Goal: Task Accomplishment & Management: Manage account settings

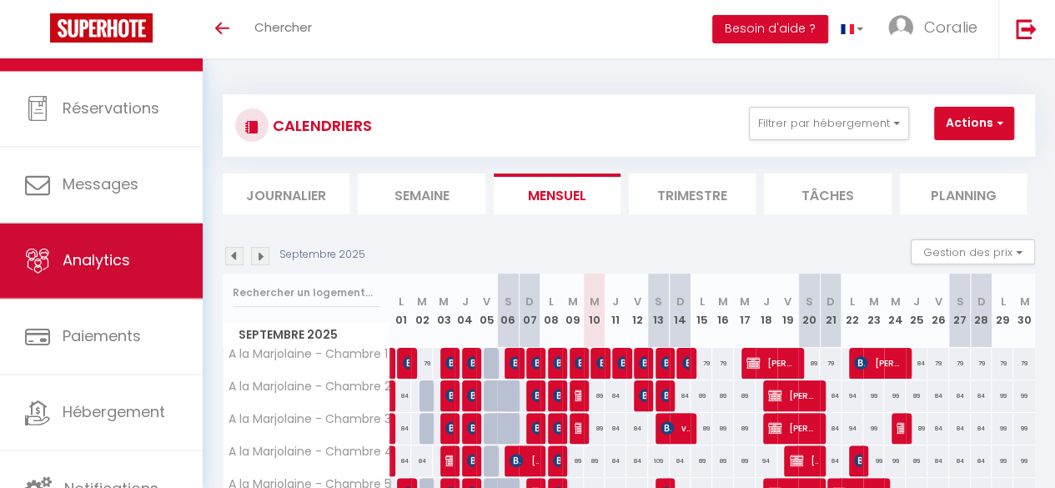
click at [109, 254] on span "Analytics" at bounding box center [97, 260] width 68 height 21
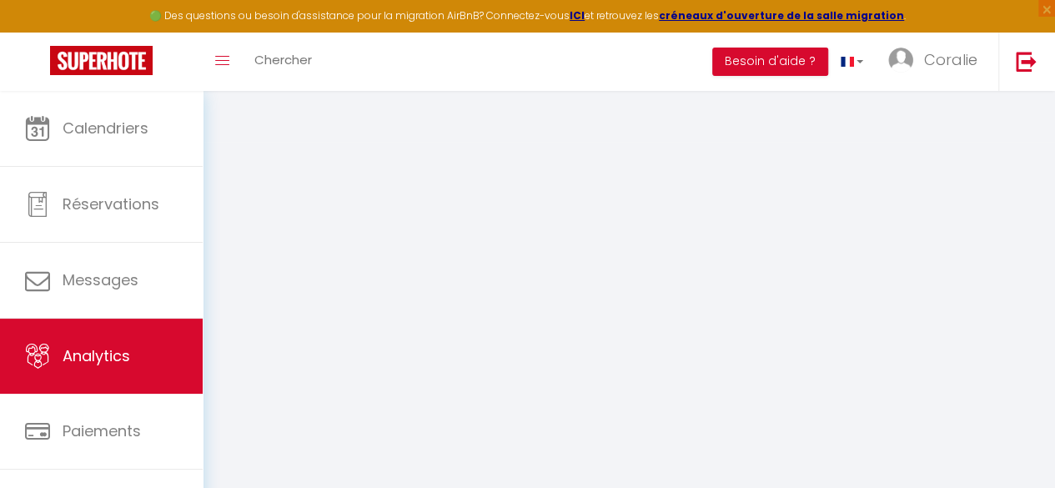
select select "2025"
select select "9"
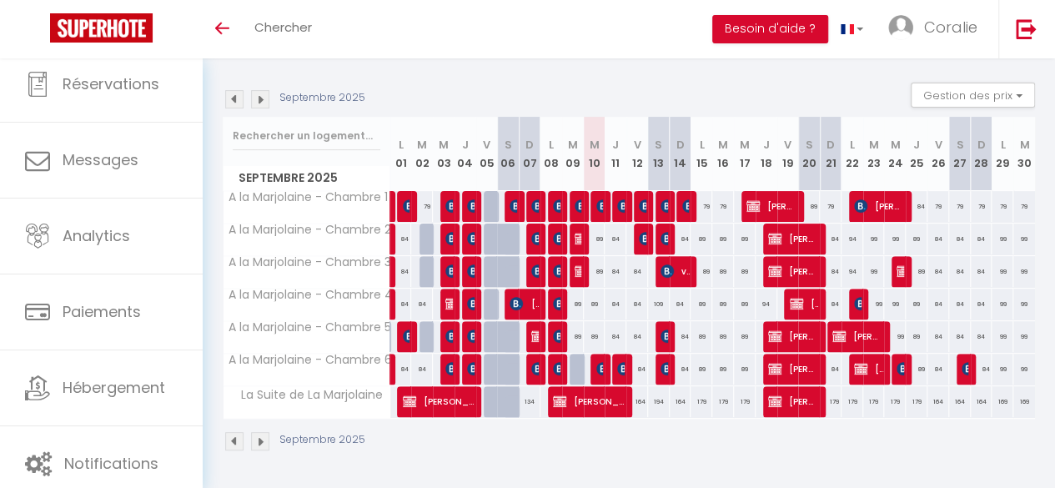
scroll to position [158, 0]
click at [593, 233] on div "89" at bounding box center [595, 238] width 22 height 31
type input "89"
type input "Mer 10 Septembre 2025"
type input "Jeu 11 Septembre 2025"
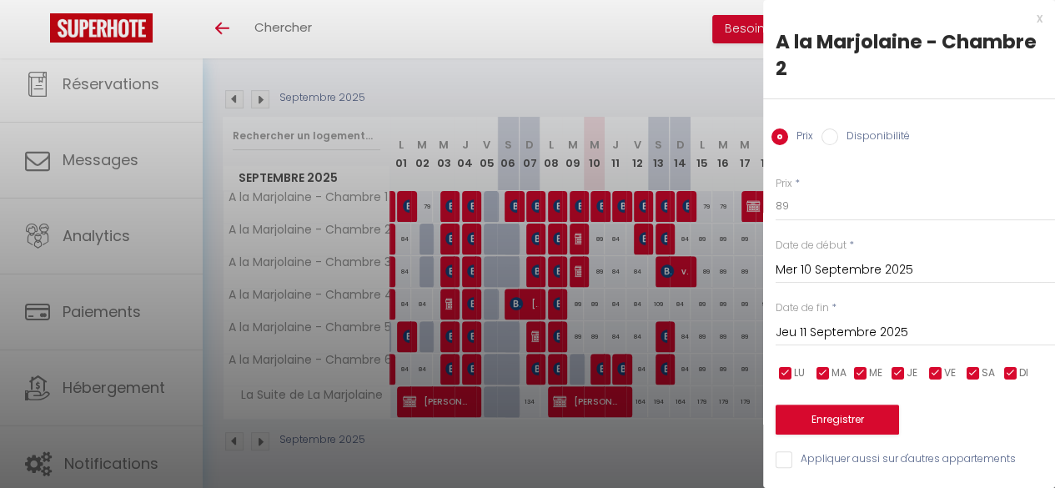
click at [825, 458] on input "Appliquer aussi sur d'autres appartements" at bounding box center [914, 459] width 279 height 17
checkbox input "true"
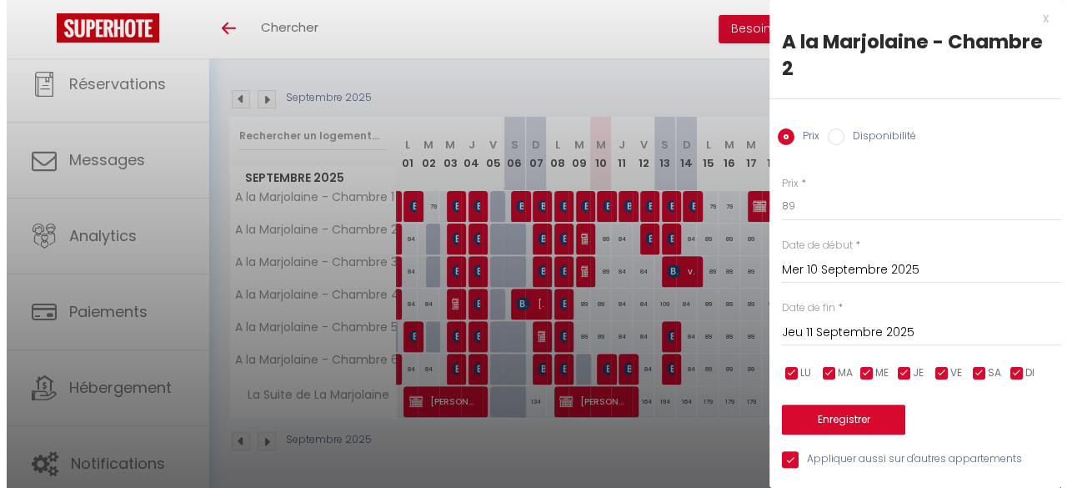
scroll to position [0, 0]
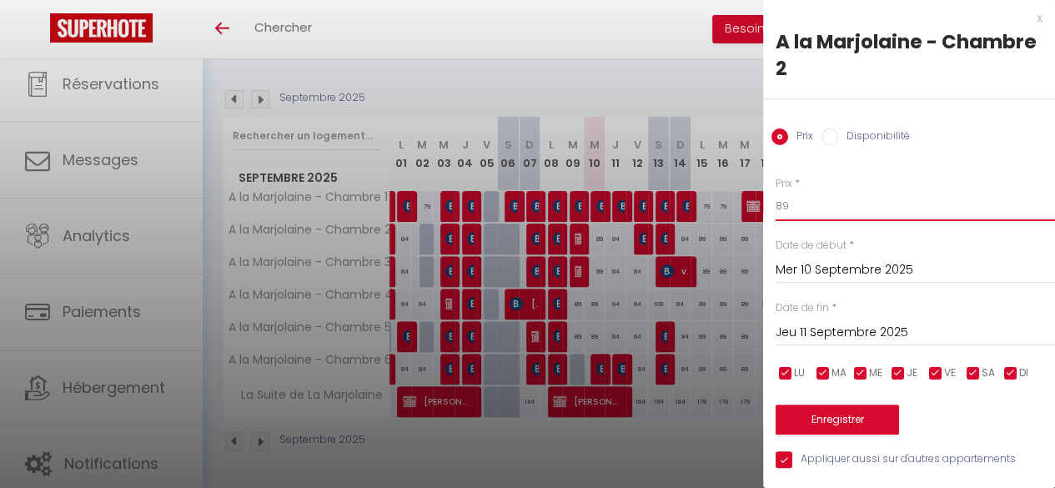
click at [820, 221] on input "89" at bounding box center [914, 206] width 279 height 30
type input "84"
click at [842, 408] on button "Enregistrer" at bounding box center [836, 419] width 123 height 30
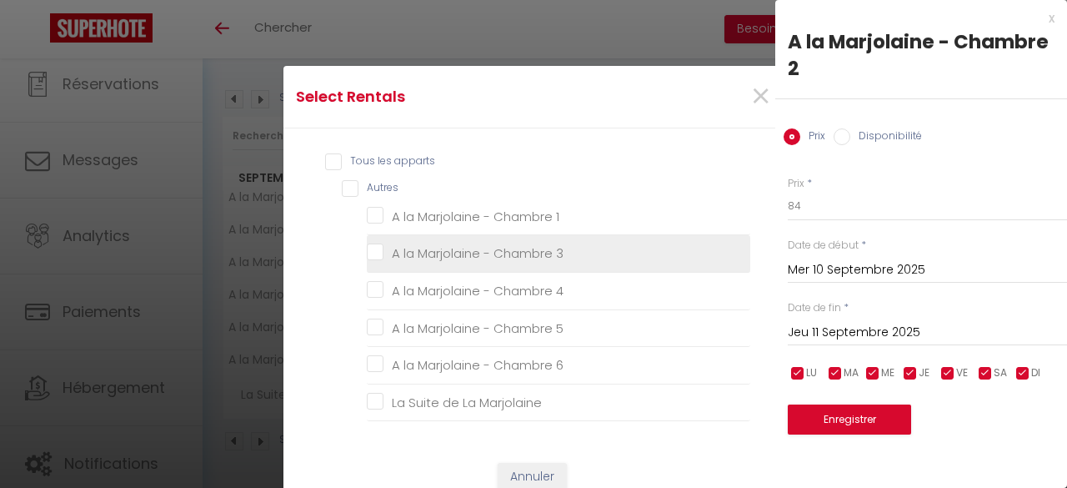
click at [367, 250] on 3 "A la Marjolaine - Chambre 3" at bounding box center [558, 253] width 383 height 17
checkbox 3 "true"
checkbox 1 "false"
checkbox 4 "false"
checkbox 5 "false"
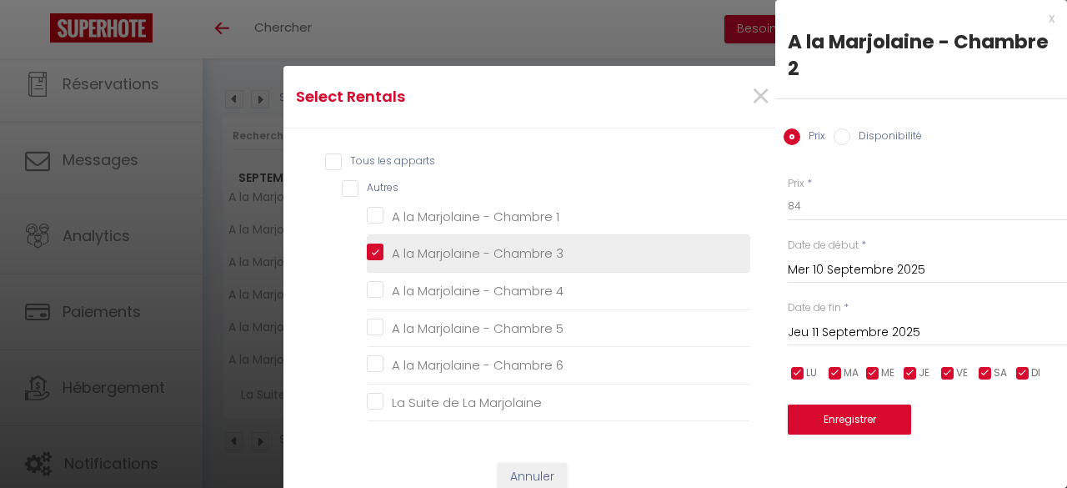
checkbox 6 "false"
checkbox Marjolaine "false"
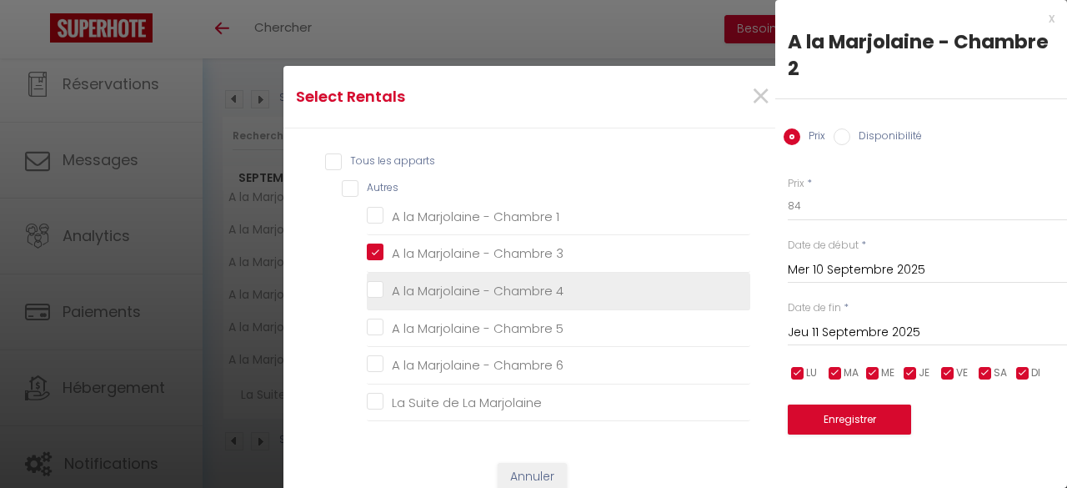
click at [367, 283] on 4 "A la Marjolaine - Chambre 4" at bounding box center [558, 291] width 383 height 17
checkbox 4 "true"
checkbox 1 "false"
checkbox 5 "false"
checkbox 6 "false"
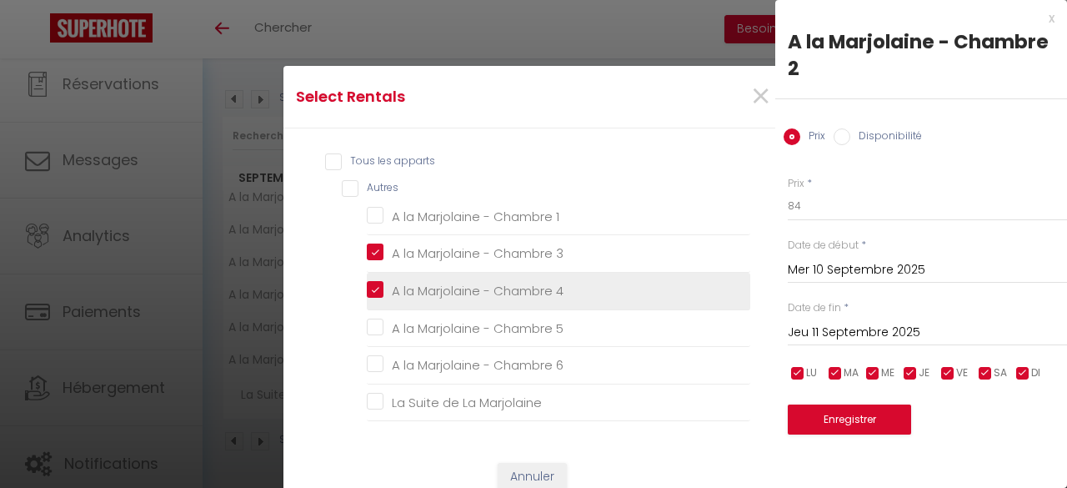
checkbox Marjolaine "false"
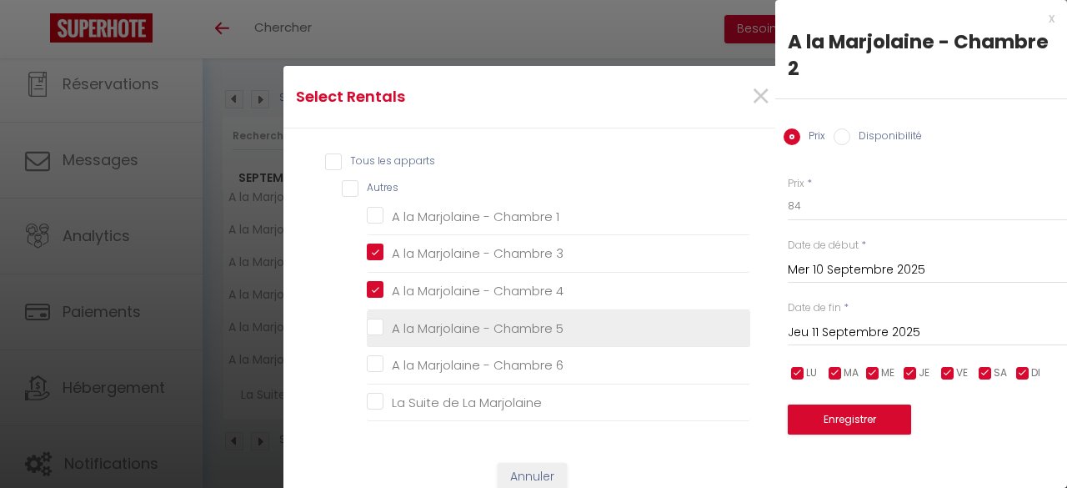
click at [383, 318] on label "A la Marjolaine - Chambre 5" at bounding box center [473, 328] width 180 height 20
click at [370, 319] on 5 "A la Marjolaine - Chambre 5" at bounding box center [558, 327] width 383 height 17
checkbox 5 "true"
checkbox 1 "false"
checkbox 6 "false"
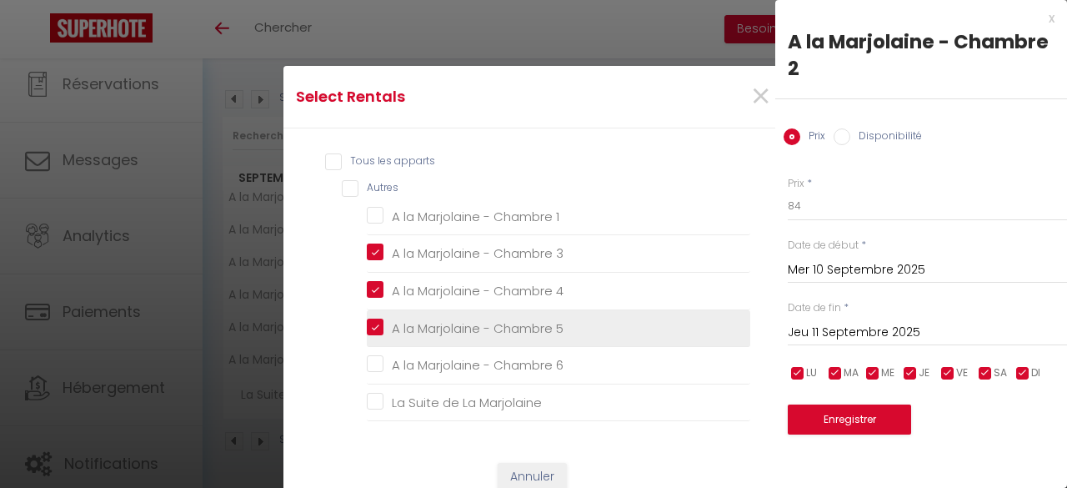
checkbox Marjolaine "false"
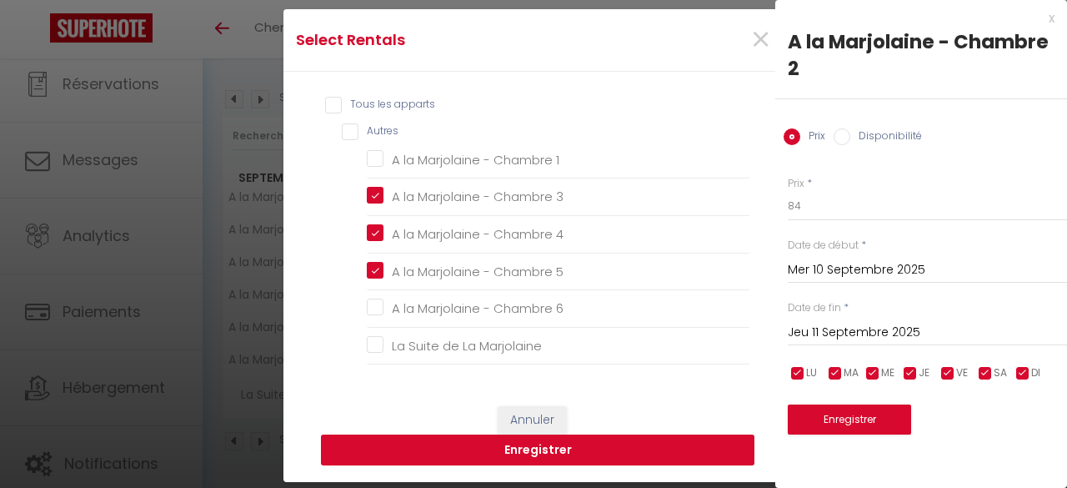
click at [608, 443] on button "Enregistrer" at bounding box center [538, 450] width 434 height 32
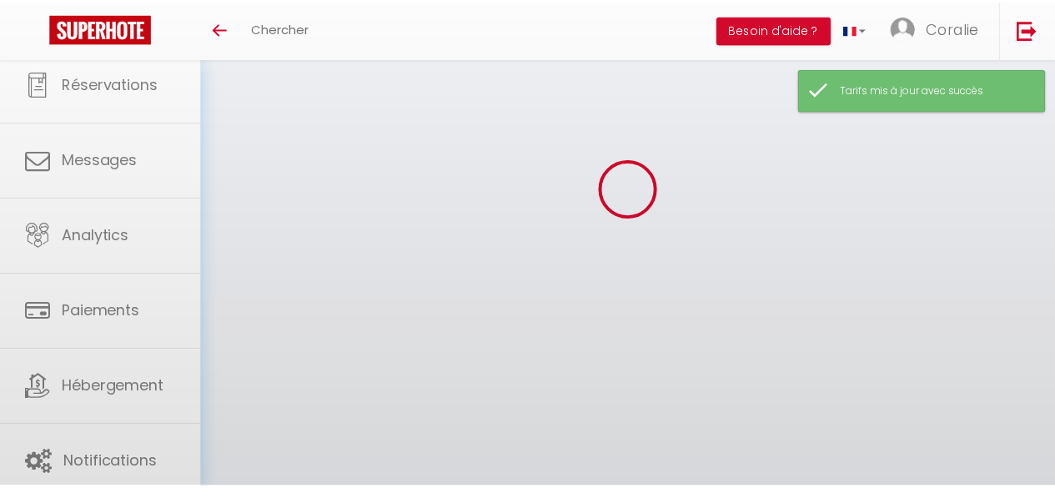
scroll to position [158, 0]
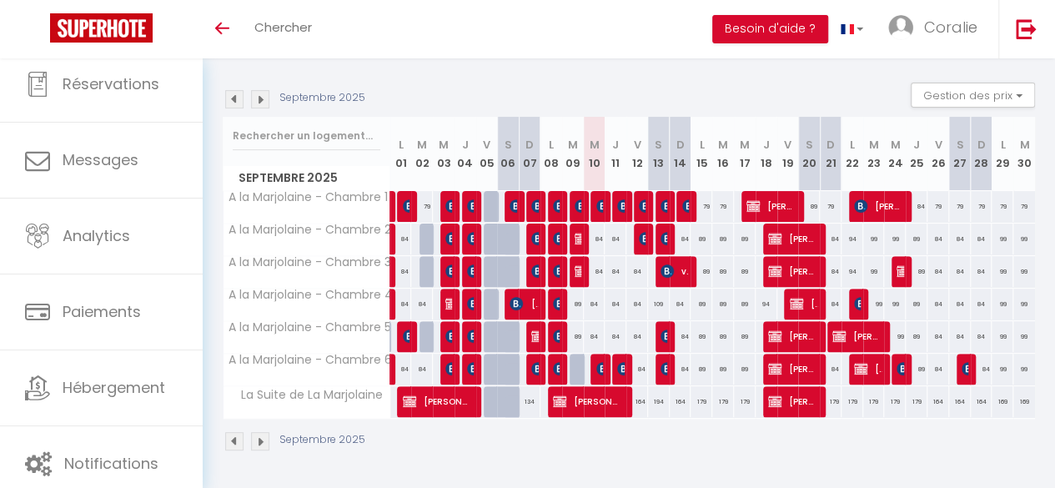
click at [649, 299] on div "109" at bounding box center [659, 303] width 22 height 31
type input "109"
type input "Sam 13 Septembre 2025"
type input "Dim 14 Septembre 2025"
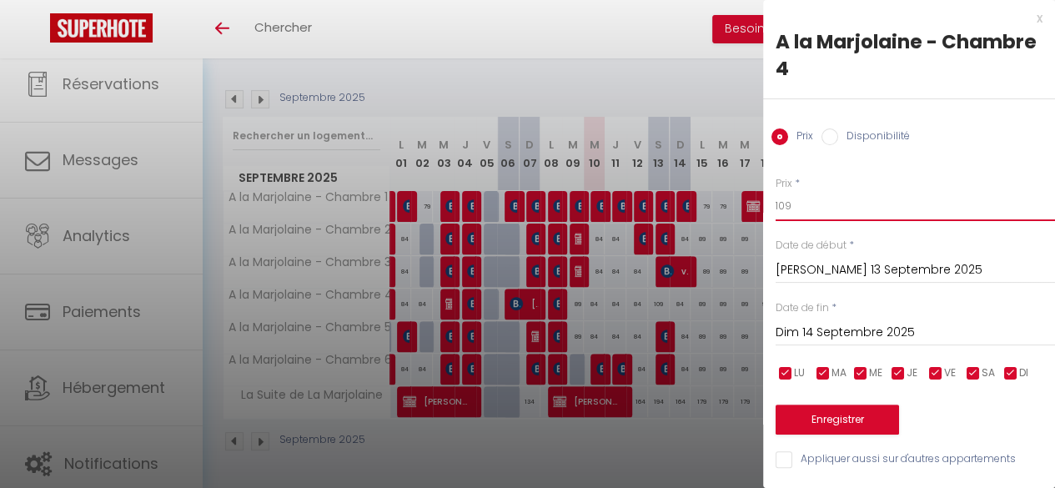
click at [806, 203] on input "109" at bounding box center [914, 206] width 279 height 30
type input "99"
click at [835, 412] on button "Enregistrer" at bounding box center [836, 419] width 123 height 30
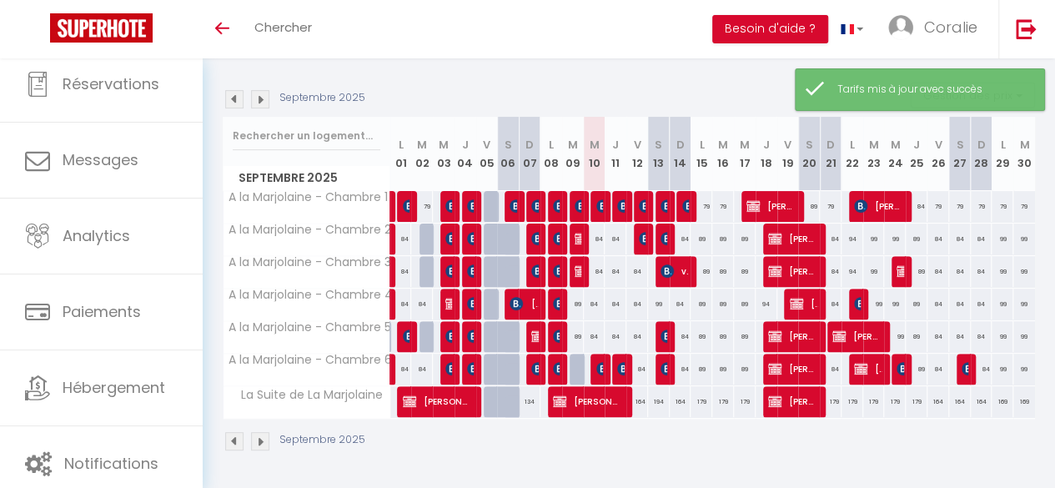
click at [649, 393] on div "194" at bounding box center [659, 401] width 22 height 31
type input "194"
type input "Sam 13 Septembre 2025"
type input "Dim 14 Septembre 2025"
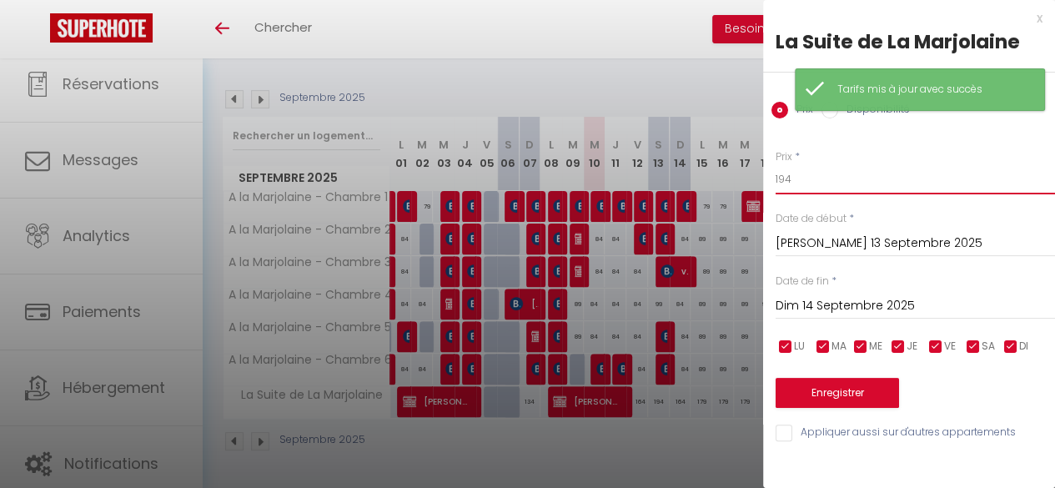
click at [806, 181] on input "194" at bounding box center [914, 179] width 279 height 30
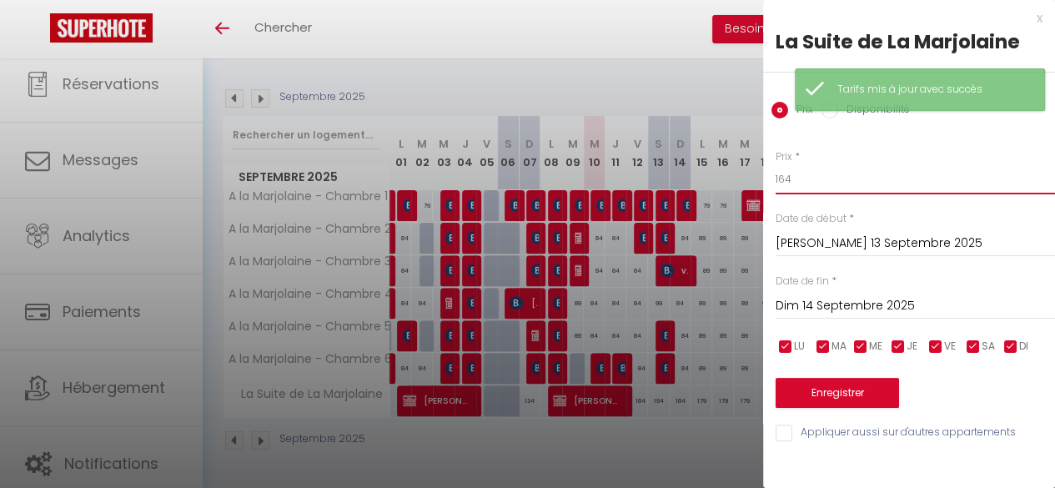
type input "164"
click at [844, 378] on button "Enregistrer" at bounding box center [836, 393] width 123 height 30
